Goal: Task Accomplishment & Management: Manage account settings

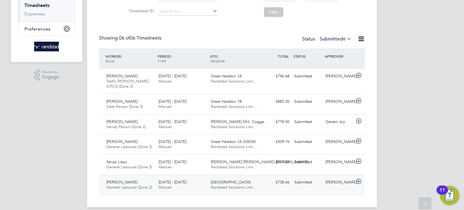
click at [333, 184] on div "Juri Salimov" at bounding box center [338, 182] width 31 height 10
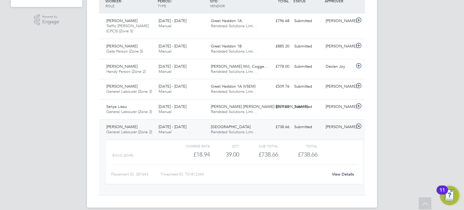
scroll to position [163, 0]
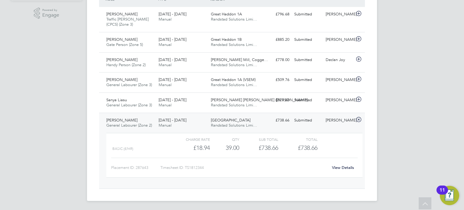
click at [347, 166] on link "View Details" at bounding box center [343, 167] width 22 height 5
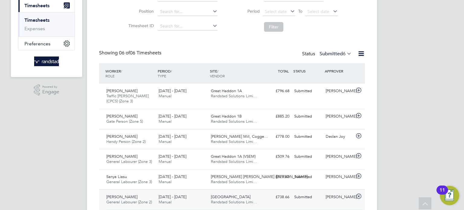
scroll to position [10, 0]
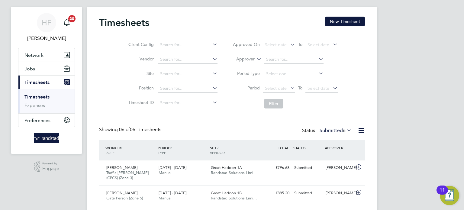
click at [37, 97] on link "Timesheets" at bounding box center [36, 97] width 25 height 6
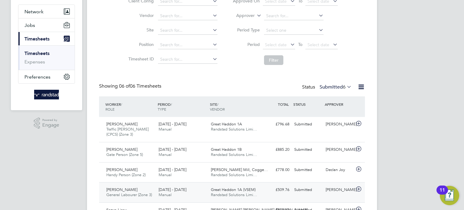
scroll to position [138, 0]
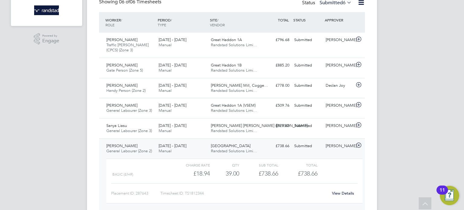
click at [447, 140] on div "HF Hollie Furby Notifications 20 Applications: Network Businesses Sites Workers…" at bounding box center [232, 49] width 464 height 374
click at [343, 192] on link "View Details" at bounding box center [343, 193] width 22 height 5
click at [341, 192] on link "View Details" at bounding box center [343, 193] width 22 height 5
click at [279, 133] on div "Sanya Liasu General Labourer (Zone 3) 25 - 31 Aug 2025 25 - 31 Aug 2025 Manual …" at bounding box center [232, 128] width 266 height 20
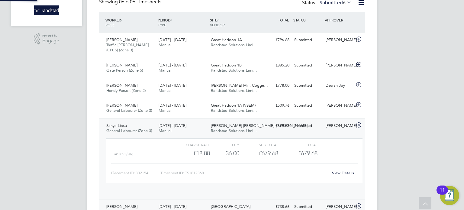
scroll to position [10, 59]
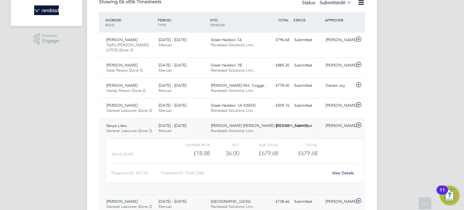
click at [341, 173] on link "View Details" at bounding box center [343, 172] width 22 height 5
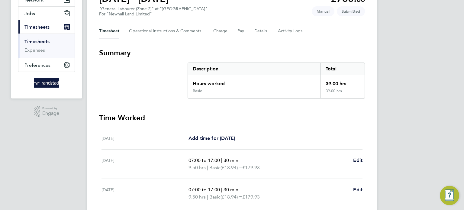
scroll to position [58, 0]
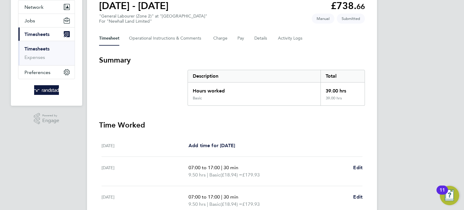
click at [252, 38] on div "Timesheet Operational Instructions & Comments Charge Pay Details Activity Logs" at bounding box center [232, 38] width 266 height 15
click at [269, 38] on div "Timesheet Operational Instructions & Comments Charge Pay Details Activity Logs" at bounding box center [232, 38] width 266 height 15
click at [257, 39] on button "Details" at bounding box center [261, 38] width 14 height 15
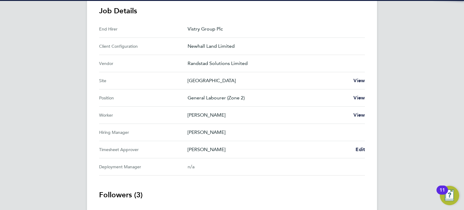
scroll to position [259, 0]
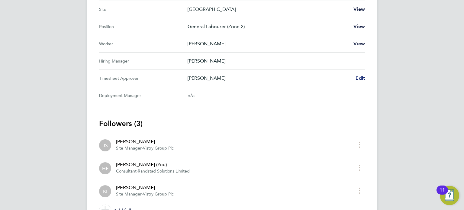
click at [362, 75] on span "Edit" at bounding box center [360, 78] width 9 height 6
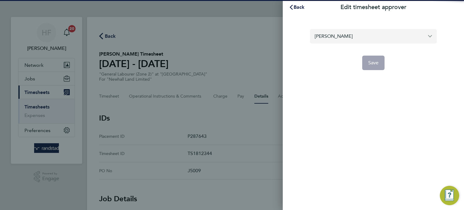
click at [339, 37] on input "Juri Salimov" at bounding box center [373, 36] width 127 height 14
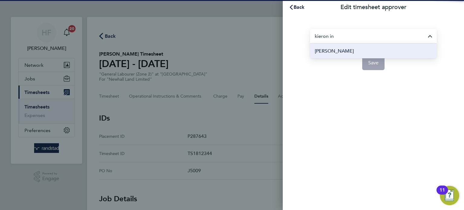
click at [348, 51] on li "[PERSON_NAME]" at bounding box center [373, 51] width 127 height 15
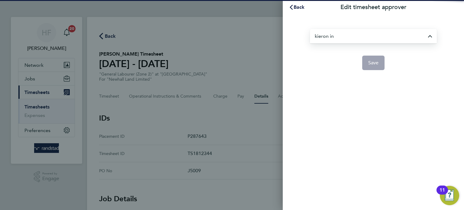
type input "[PERSON_NAME]"
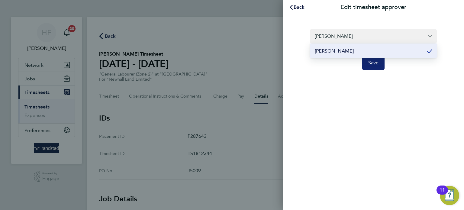
click at [379, 64] on button "Save" at bounding box center [373, 63] width 23 height 15
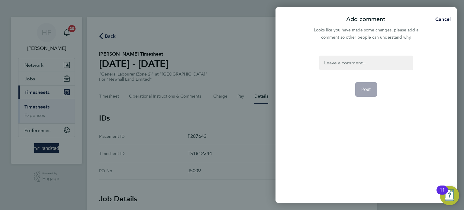
click at [343, 59] on div at bounding box center [365, 63] width 93 height 15
click at [343, 63] on div at bounding box center [365, 63] width 93 height 15
drag, startPoint x: 365, startPoint y: 84, endPoint x: 360, endPoint y: 83, distance: 5.1
click at [366, 84] on button "Post" at bounding box center [366, 89] width 22 height 15
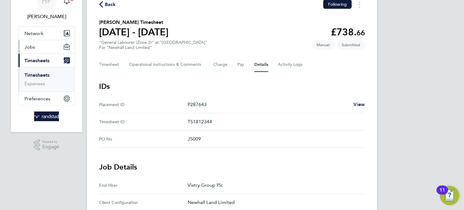
scroll to position [2, 0]
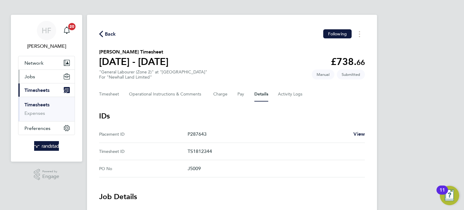
click at [29, 79] on span "Jobs" at bounding box center [29, 77] width 11 height 6
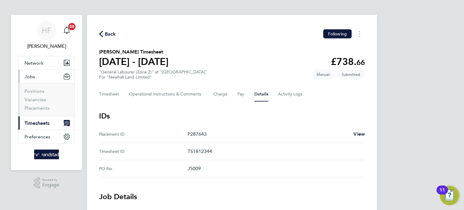
click at [35, 120] on span "Timesheets" at bounding box center [36, 123] width 25 height 6
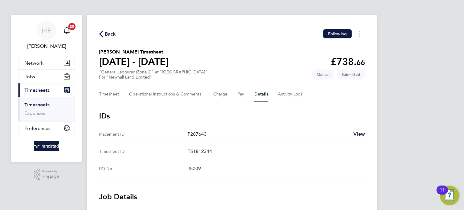
click at [39, 103] on link "Timesheets" at bounding box center [36, 105] width 25 height 6
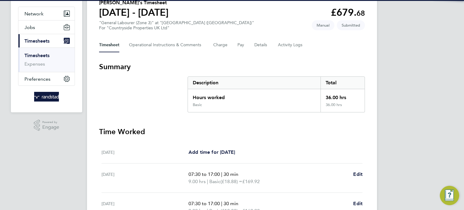
scroll to position [22, 0]
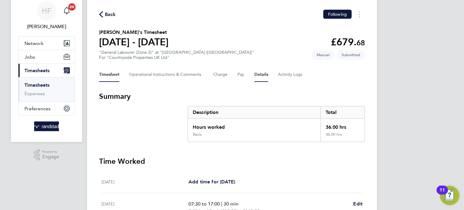
click at [258, 78] on button "Details" at bounding box center [261, 74] width 14 height 15
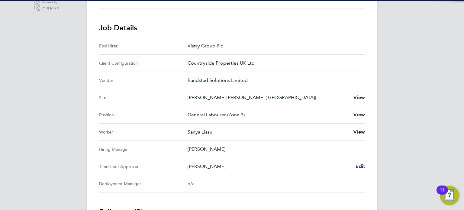
scroll to position [172, 0]
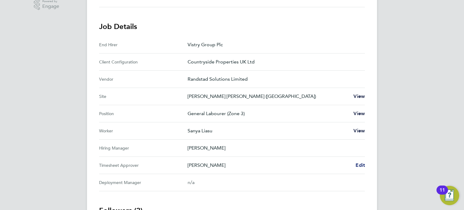
click at [362, 164] on span "Edit" at bounding box center [360, 165] width 9 height 6
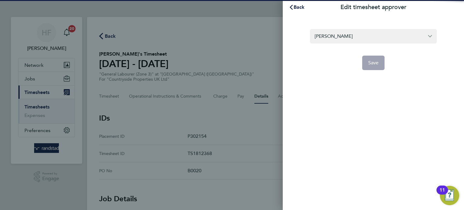
click at [332, 27] on section "[PERSON_NAME] Save" at bounding box center [373, 46] width 147 height 48
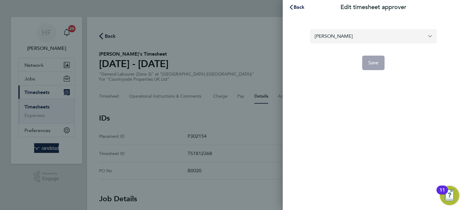
drag, startPoint x: 334, startPoint y: 34, endPoint x: 384, endPoint y: 32, distance: 49.6
click at [335, 35] on input "[PERSON_NAME]" at bounding box center [373, 36] width 127 height 14
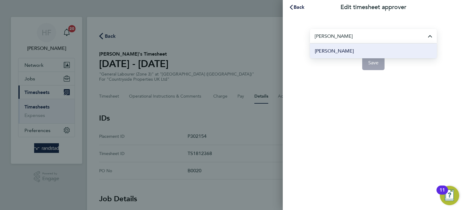
click at [331, 50] on span "[PERSON_NAME]" at bounding box center [334, 50] width 39 height 7
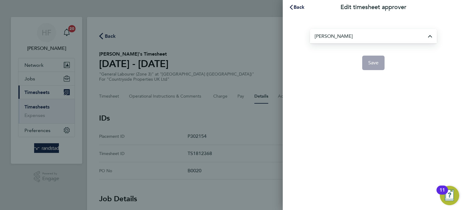
type input "[PERSON_NAME]"
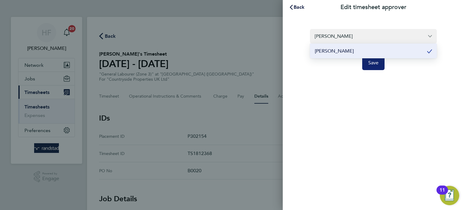
click at [372, 62] on span "Save" at bounding box center [373, 63] width 11 height 6
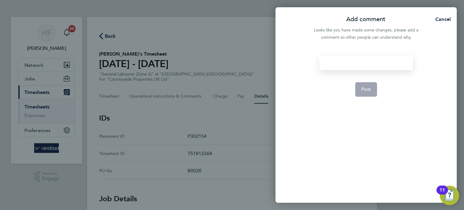
click at [333, 64] on div at bounding box center [365, 63] width 93 height 15
click at [364, 91] on span "Post" at bounding box center [366, 89] width 10 height 6
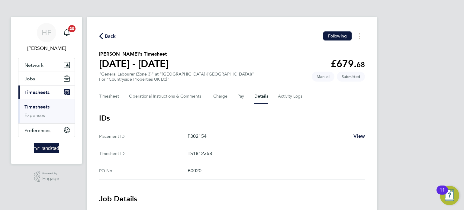
click at [44, 106] on link "Timesheets" at bounding box center [36, 107] width 25 height 6
